Goal: Transaction & Acquisition: Obtain resource

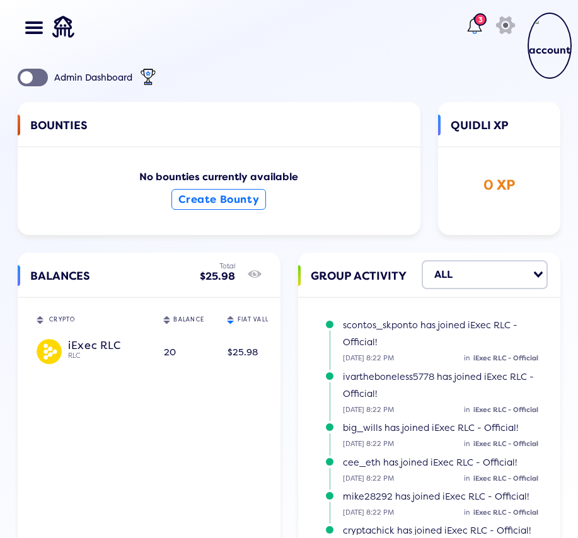
click at [184, 360] on td "20" at bounding box center [189, 353] width 64 height 36
click at [43, 28] on div at bounding box center [39, 28] width 22 height 56
click at [32, 28] on span at bounding box center [29, 27] width 9 height 3
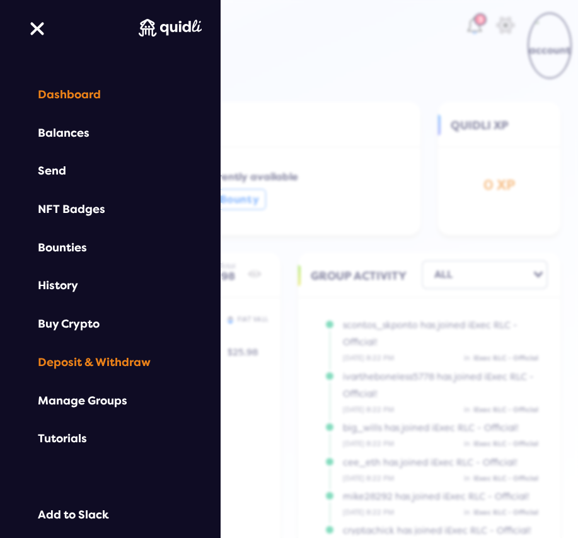
click at [102, 358] on div "Deposit & Withdraw" at bounding box center [110, 362] width 145 height 13
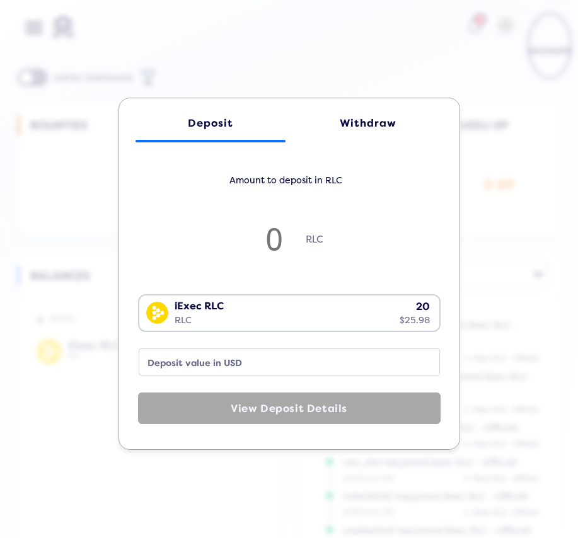
click at [361, 120] on div "Withdraw" at bounding box center [368, 123] width 125 height 12
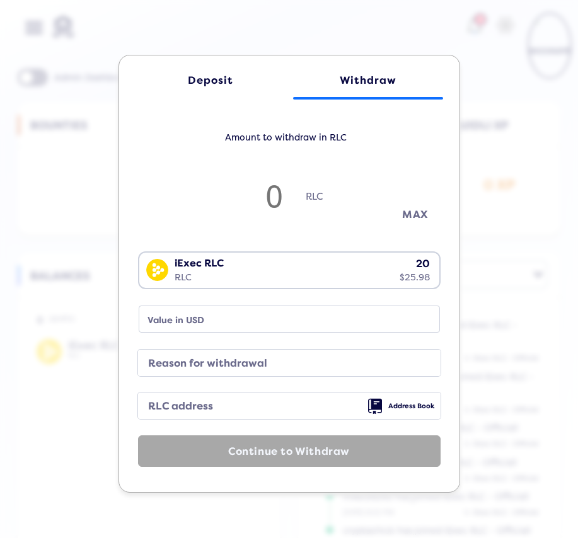
click at [397, 218] on button "MAX" at bounding box center [415, 214] width 63 height 21
type input "19.98"
type input "25.94"
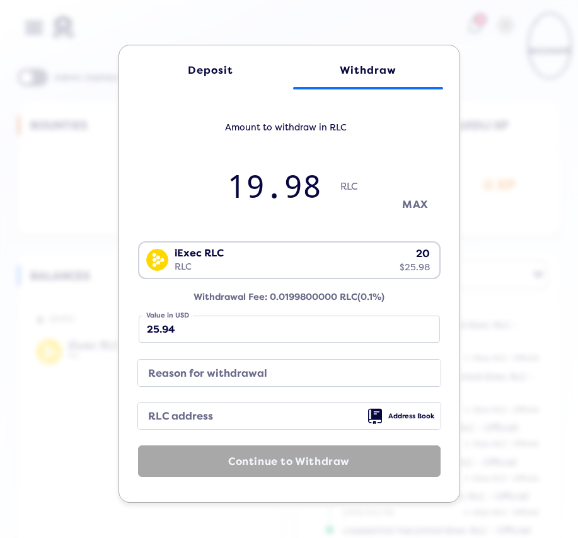
click at [411, 202] on button "MAX" at bounding box center [415, 204] width 63 height 21
click at [407, 377] on label "Reason for withdrawal" at bounding box center [279, 374] width 272 height 18
click at [407, 377] on input "Reason for withdrawal" at bounding box center [289, 373] width 302 height 26
click at [330, 419] on label "RLC address" at bounding box center [279, 417] width 272 height 18
click at [330, 419] on input "RLC address" at bounding box center [289, 416] width 302 height 26
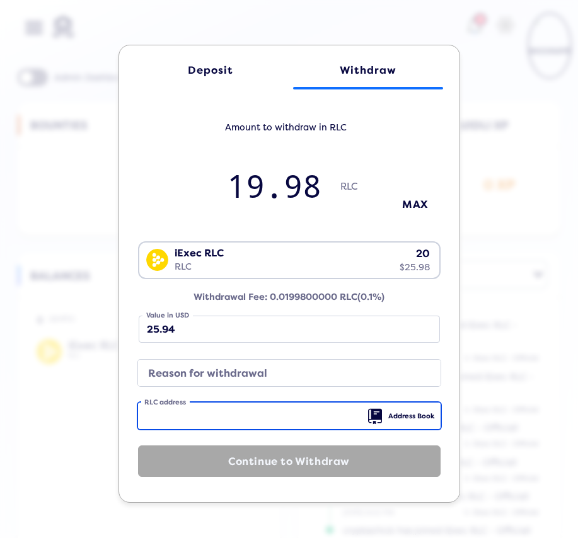
paste input "0xf8270548bb102962e689ff0cc24959b5765c7cd6"
type input "0xf8270548bb102962e689ff0cc24959b5765c7cd6"
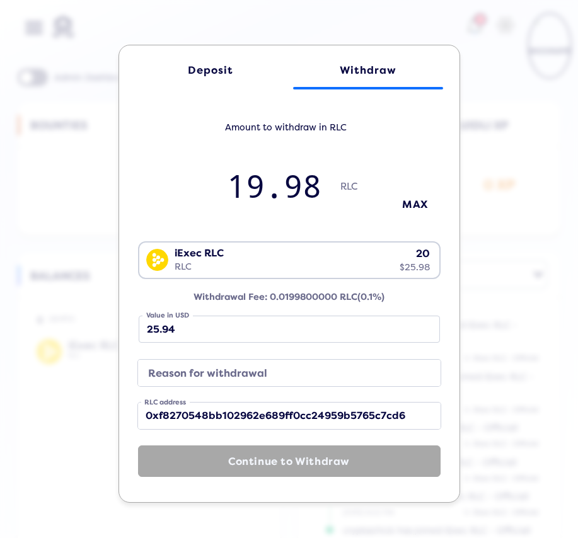
click at [290, 377] on label "Reason for withdrawal" at bounding box center [279, 374] width 272 height 18
click at [290, 377] on input "Reason for withdrawal" at bounding box center [289, 373] width 302 height 26
drag, startPoint x: 335, startPoint y: 60, endPoint x: 399, endPoint y: 72, distance: 65.3
click at [399, 72] on link "Withdraw" at bounding box center [368, 71] width 150 height 38
click at [381, 65] on div "Withdraw" at bounding box center [368, 70] width 125 height 12
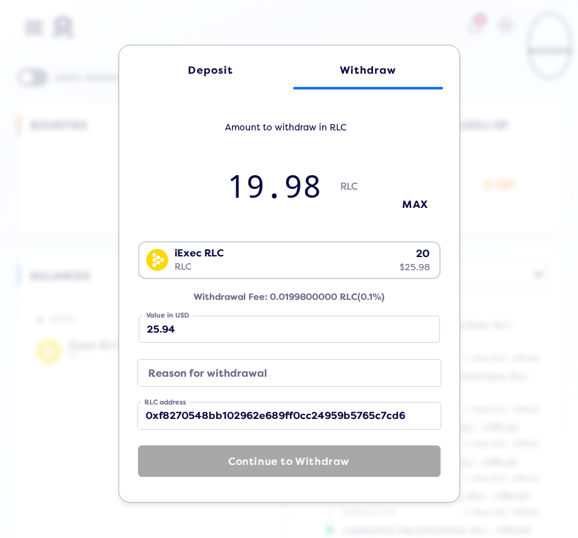
click at [381, 65] on div "Withdraw" at bounding box center [368, 70] width 125 height 12
click at [223, 367] on label "Reason for withdrawal" at bounding box center [279, 374] width 272 height 18
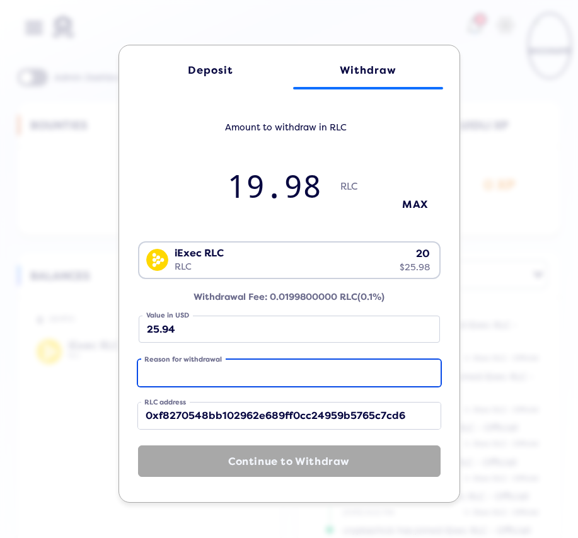
click at [223, 367] on input "Reason for withdrawal" at bounding box center [289, 373] width 302 height 26
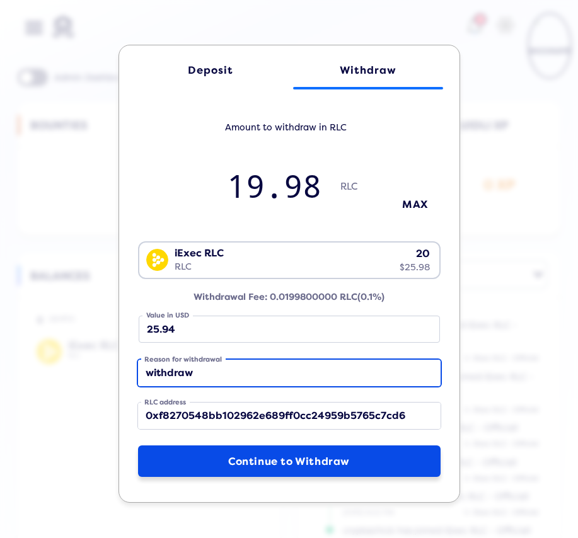
type input "withdraw"
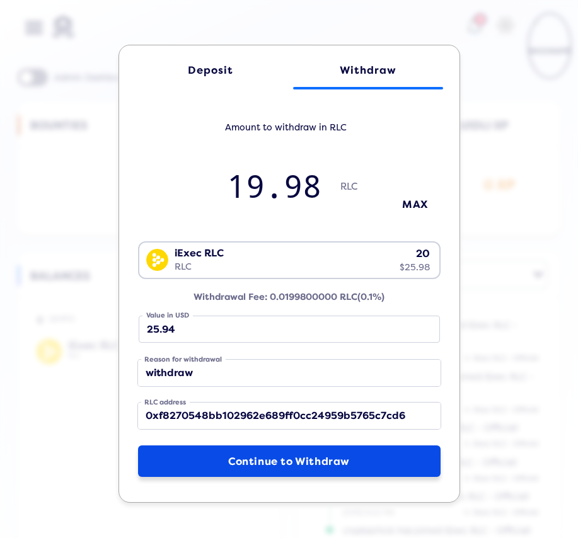
click at [313, 454] on button "Continue to Withdraw" at bounding box center [289, 462] width 302 height 32
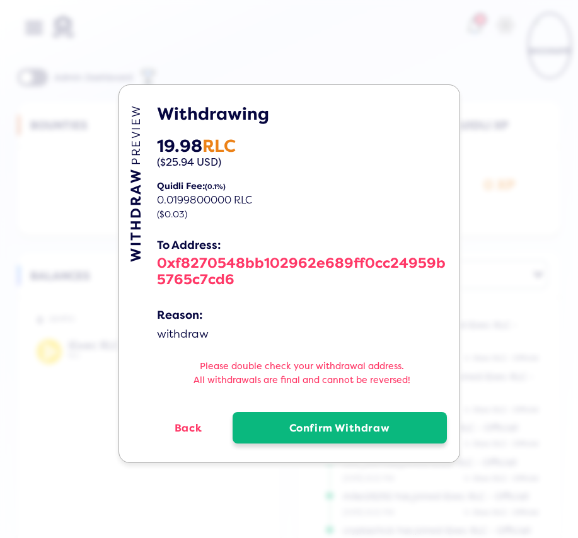
click at [321, 438] on button "Confirm Withdraw" at bounding box center [340, 428] width 214 height 32
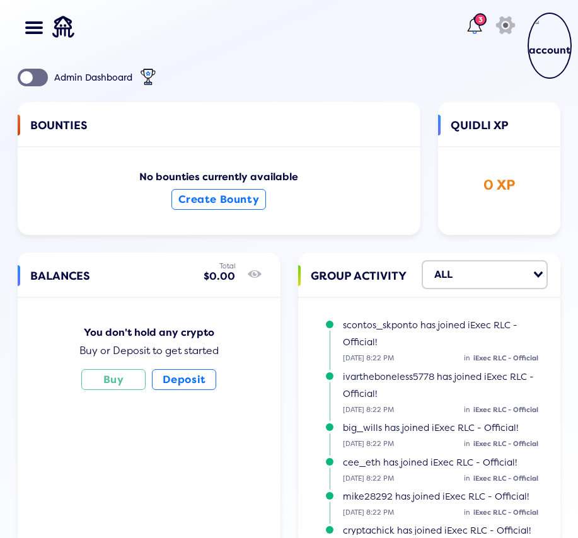
click at [490, 106] on div "QUIDLI XP 0 XP" at bounding box center [499, 168] width 122 height 133
click at [474, 14] on div "3" at bounding box center [478, 17] width 9 height 9
click at [465, 26] on lord-icon at bounding box center [474, 25] width 20 height 20
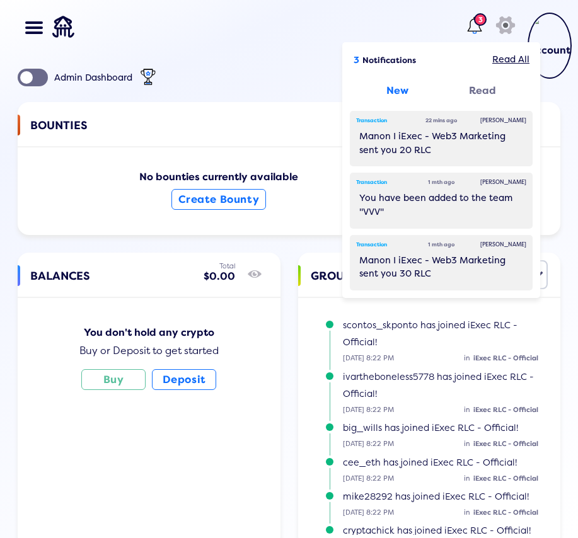
drag, startPoint x: 494, startPoint y: 55, endPoint x: 440, endPoint y: 67, distance: 55.0
click at [494, 55] on div "Read All" at bounding box center [510, 60] width 37 height 14
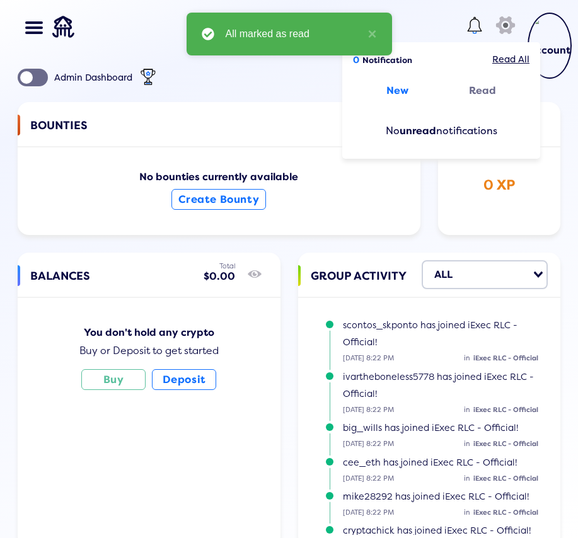
click at [268, 81] on div "Admin Dashboard BOUNTIES No bounties currently available Create Bounty QUIDLI X…" at bounding box center [289, 412] width 543 height 687
